Goal: Information Seeking & Learning: Learn about a topic

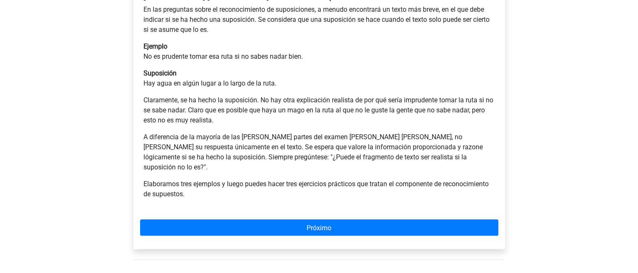
scroll to position [194, 0]
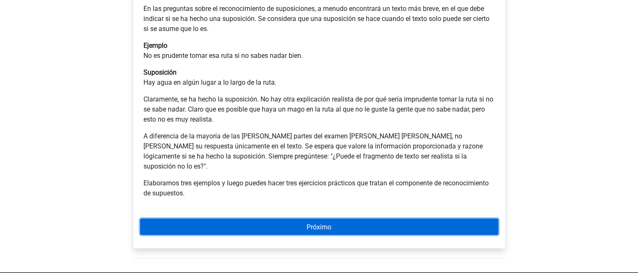
click at [334, 218] on link "Próximo" at bounding box center [319, 226] width 358 height 16
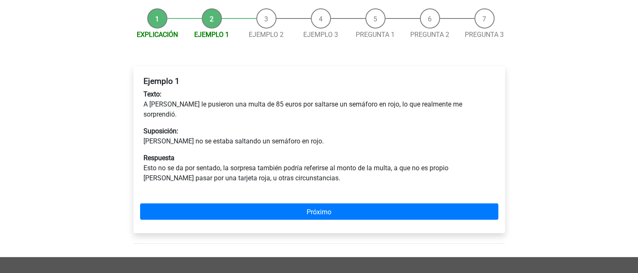
scroll to position [106, 0]
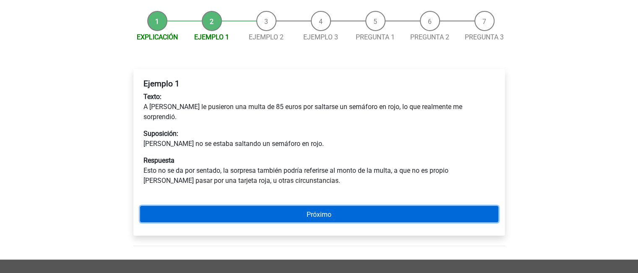
click at [354, 206] on link "Próximo" at bounding box center [319, 214] width 358 height 16
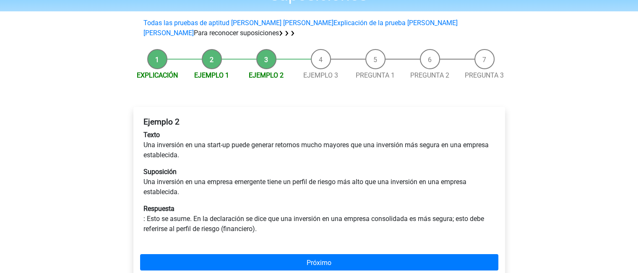
scroll to position [68, 0]
